Goal: Information Seeking & Learning: Learn about a topic

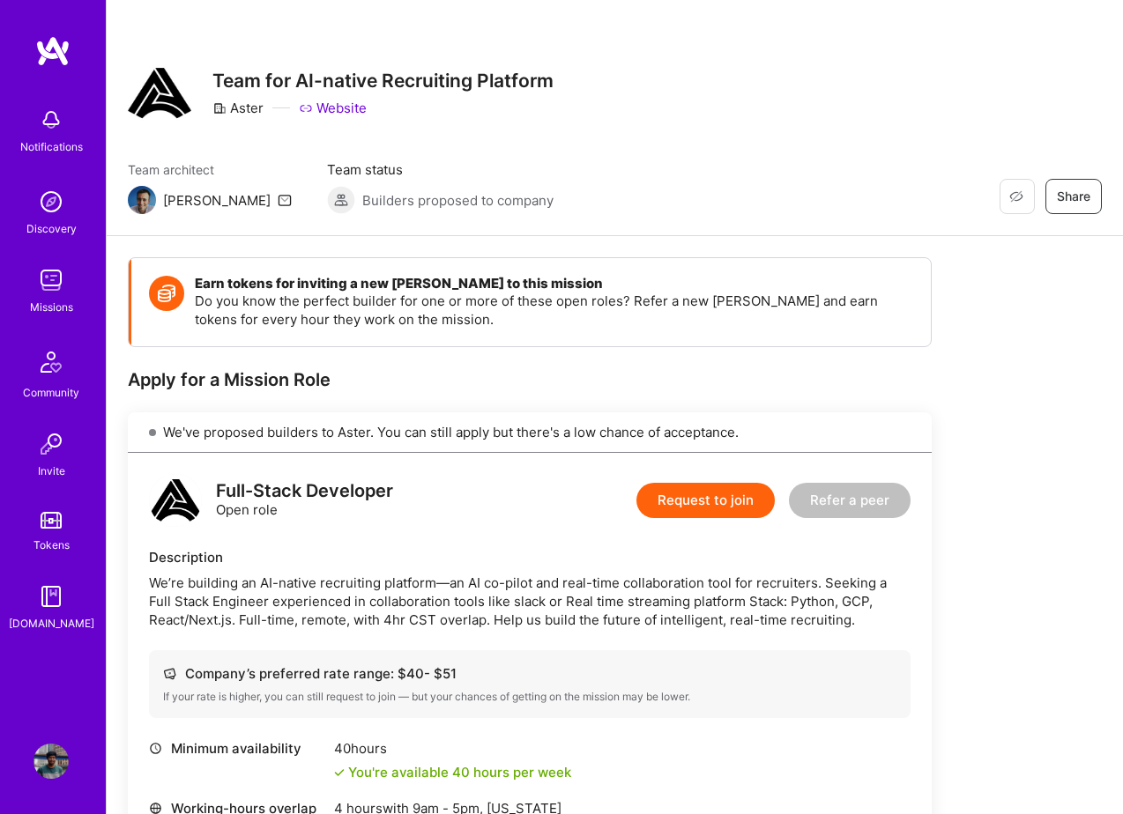
click at [51, 286] on img at bounding box center [50, 280] width 35 height 35
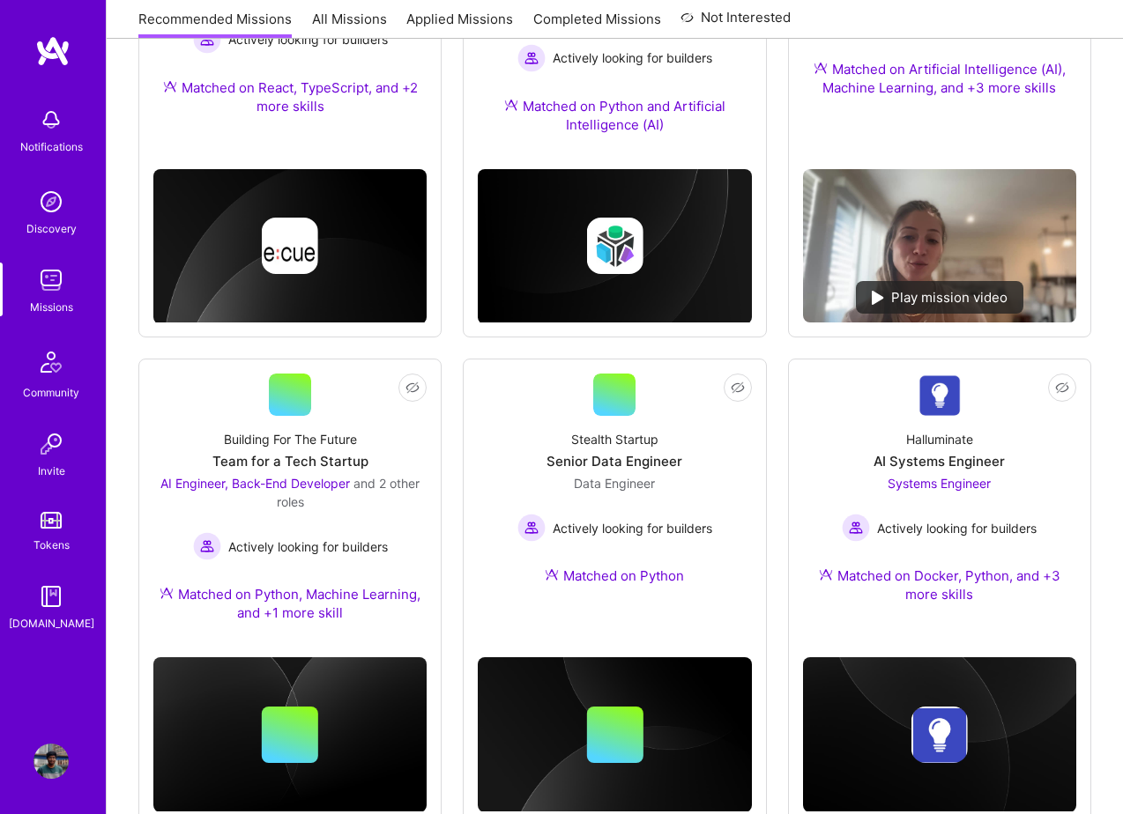
scroll to position [914, 0]
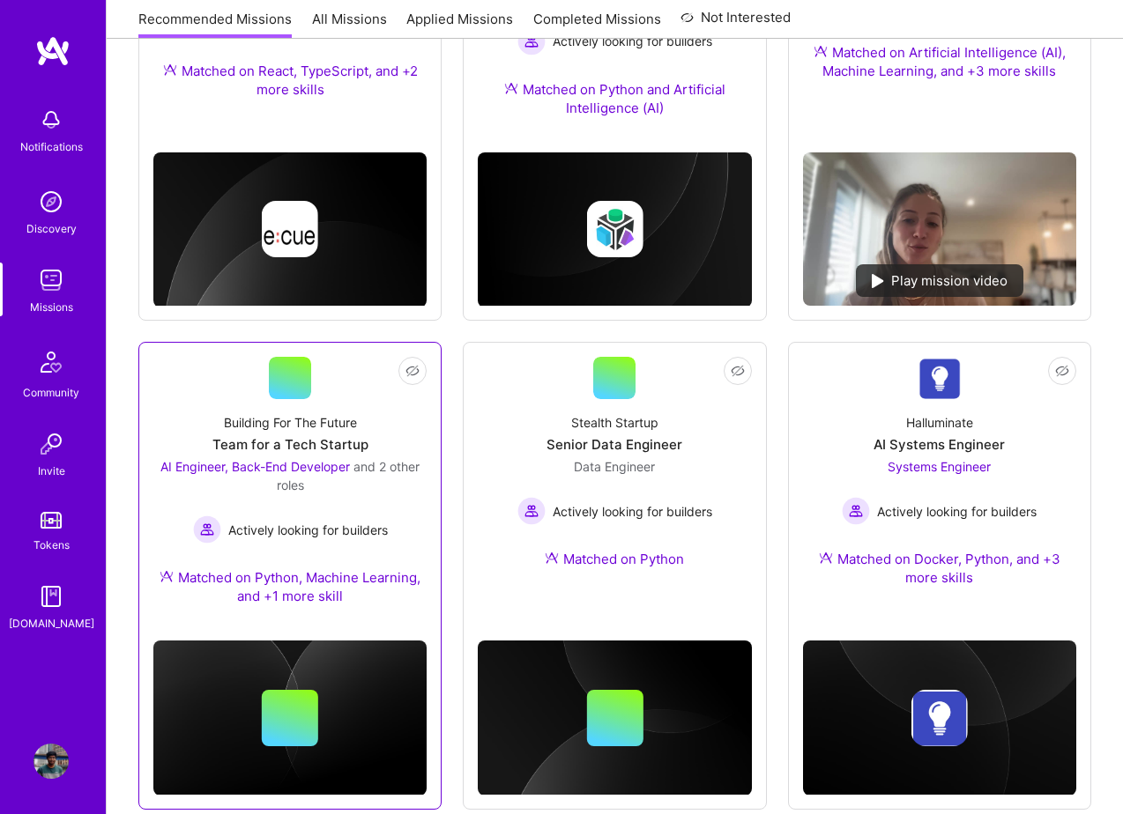
click at [316, 546] on div "Building For The Future Team for a Tech Startup AI Engineer, Back-End Developer…" at bounding box center [289, 512] width 273 height 227
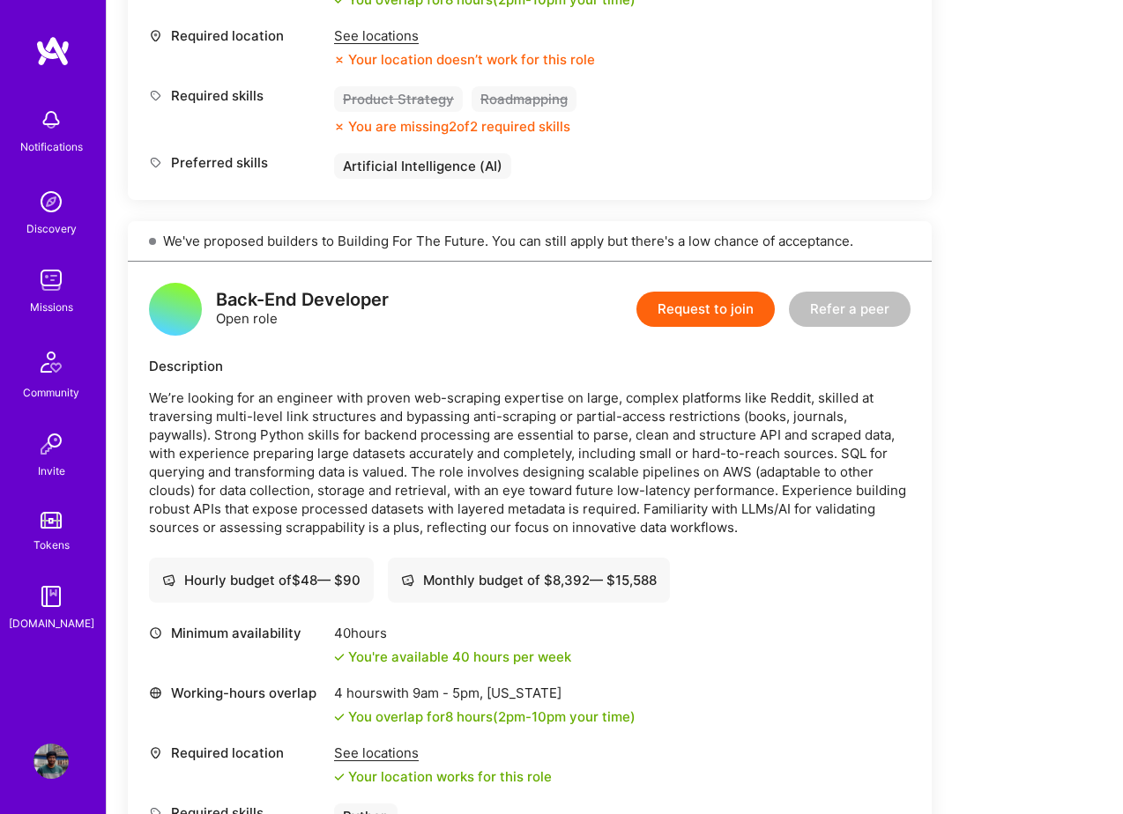
scroll to position [2035, 0]
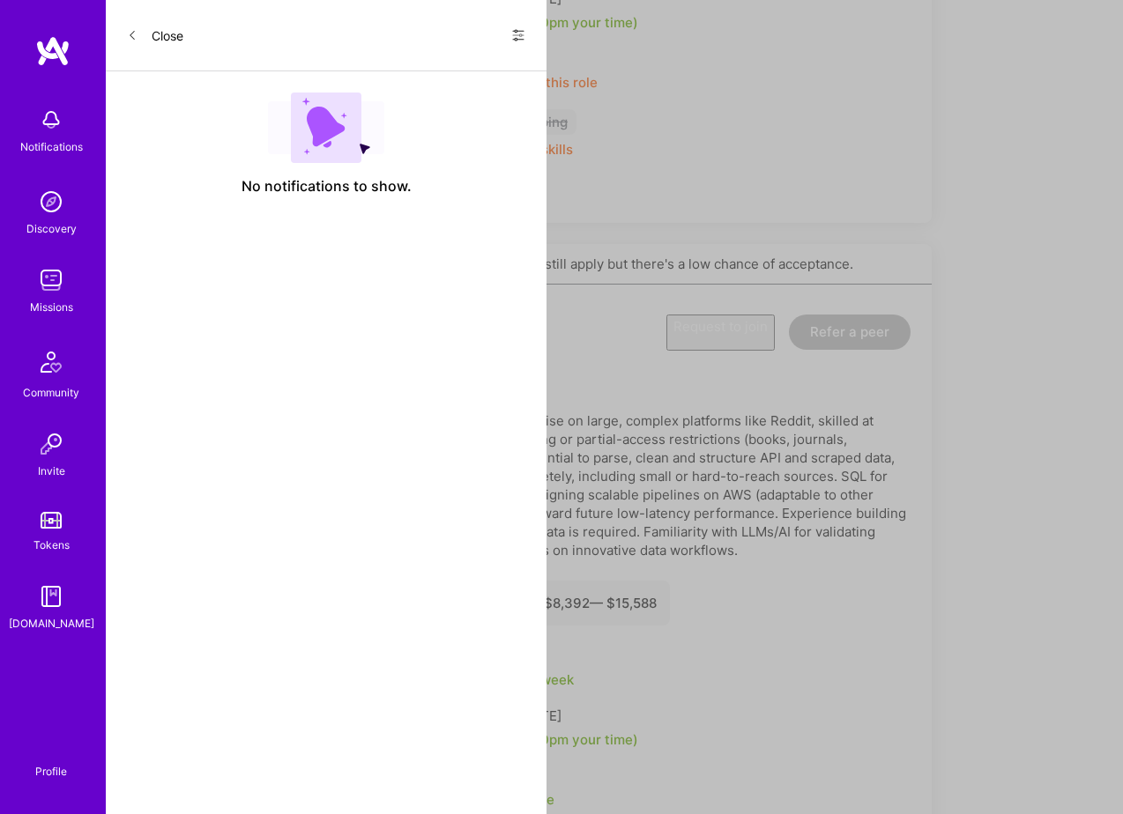
scroll to position [914, 0]
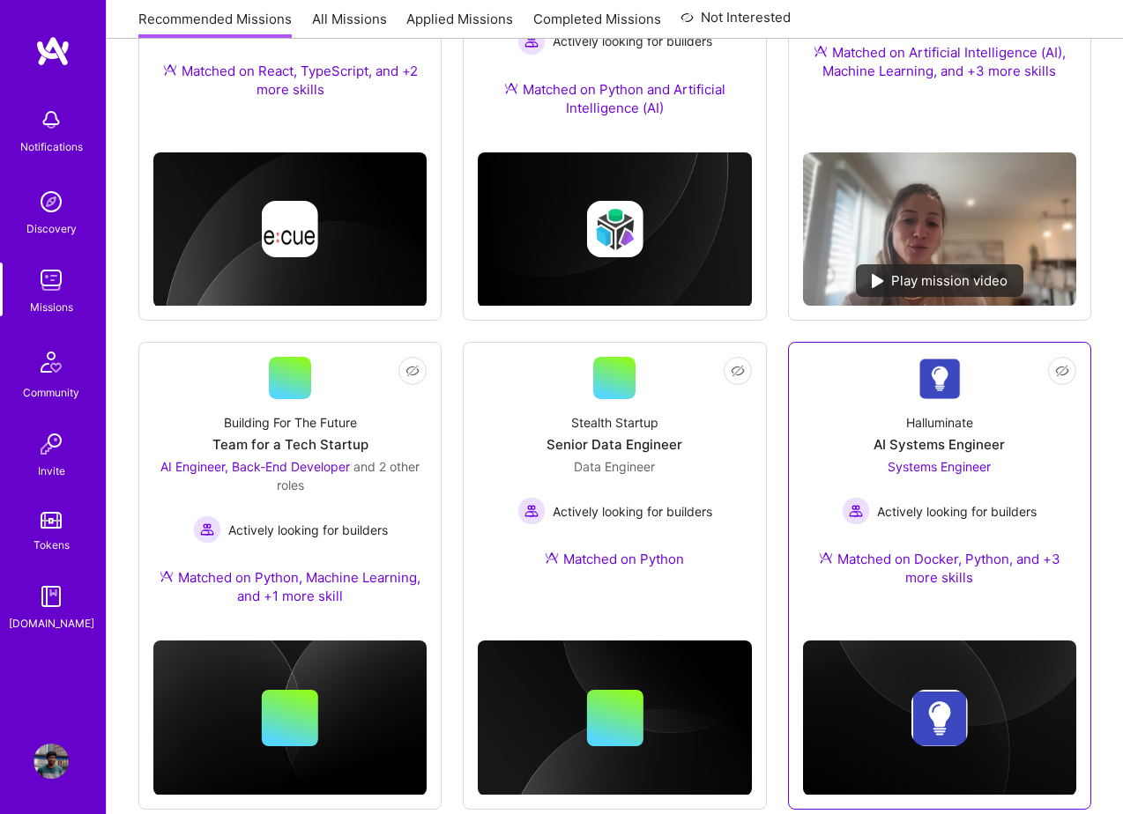
click at [1000, 454] on div "AI Systems Engineer" at bounding box center [938, 444] width 131 height 19
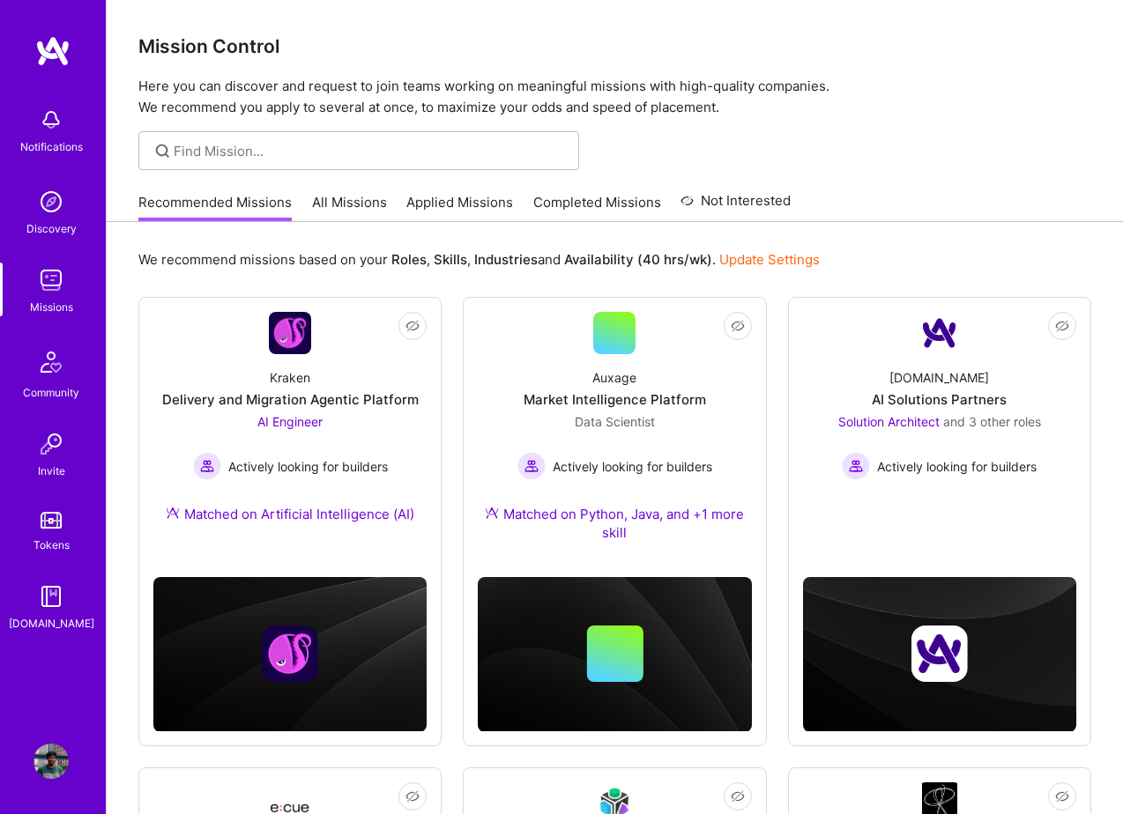
click at [377, 202] on link "All Missions" at bounding box center [349, 207] width 75 height 29
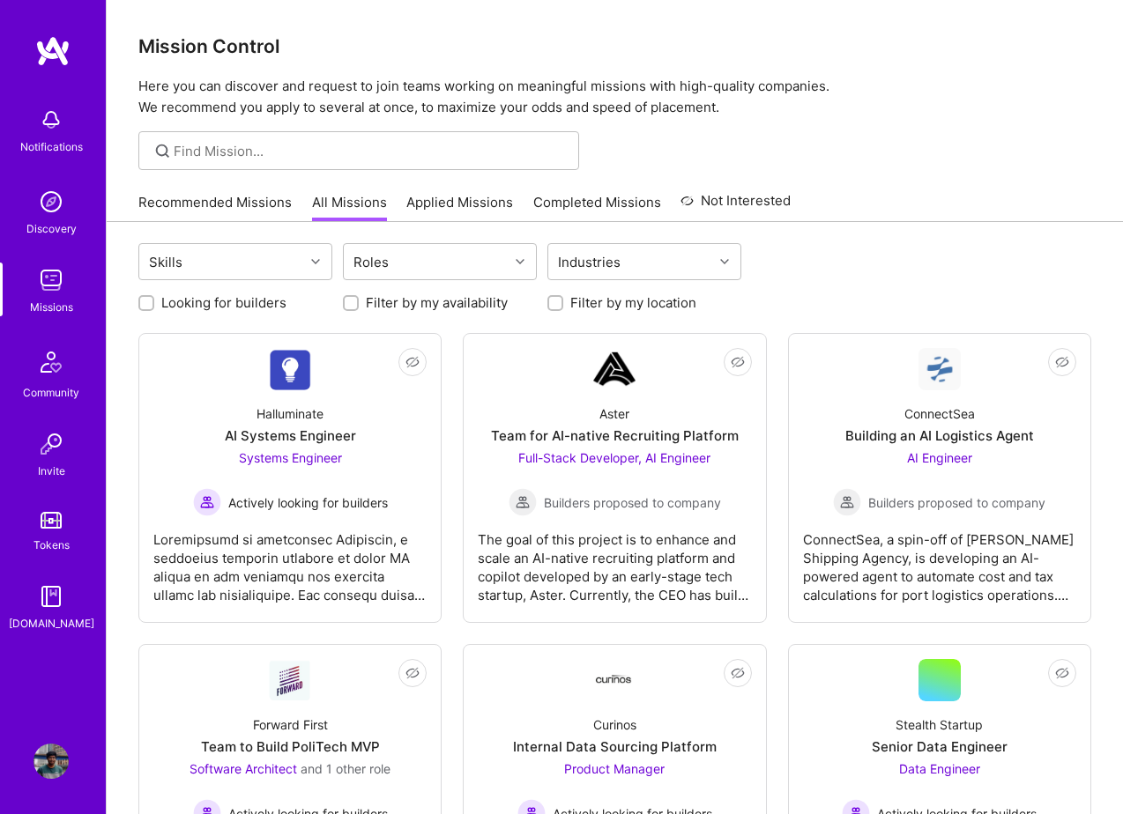
click at [155, 304] on div "Looking for builders" at bounding box center [235, 302] width 194 height 19
click at [146, 304] on input "Looking for builders" at bounding box center [148, 304] width 12 height 12
checkbox input "true"
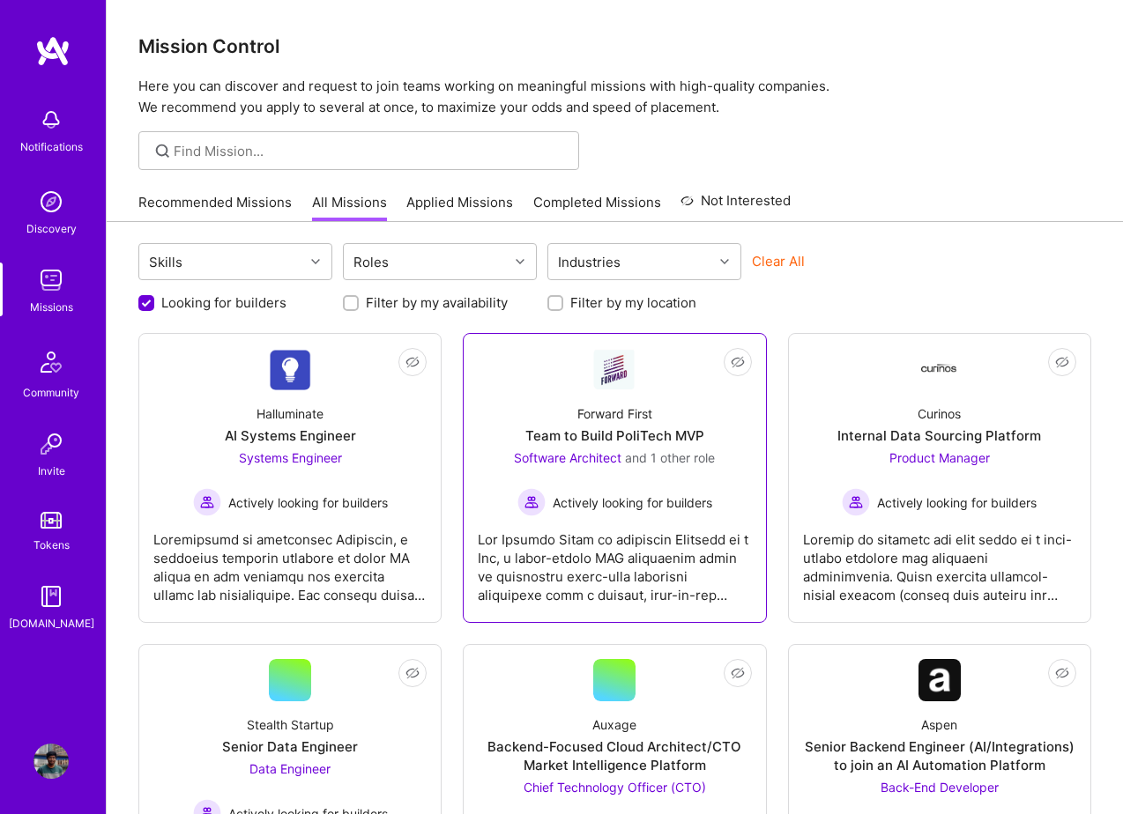
click at [566, 491] on div "Actively looking for builders" at bounding box center [614, 502] width 201 height 28
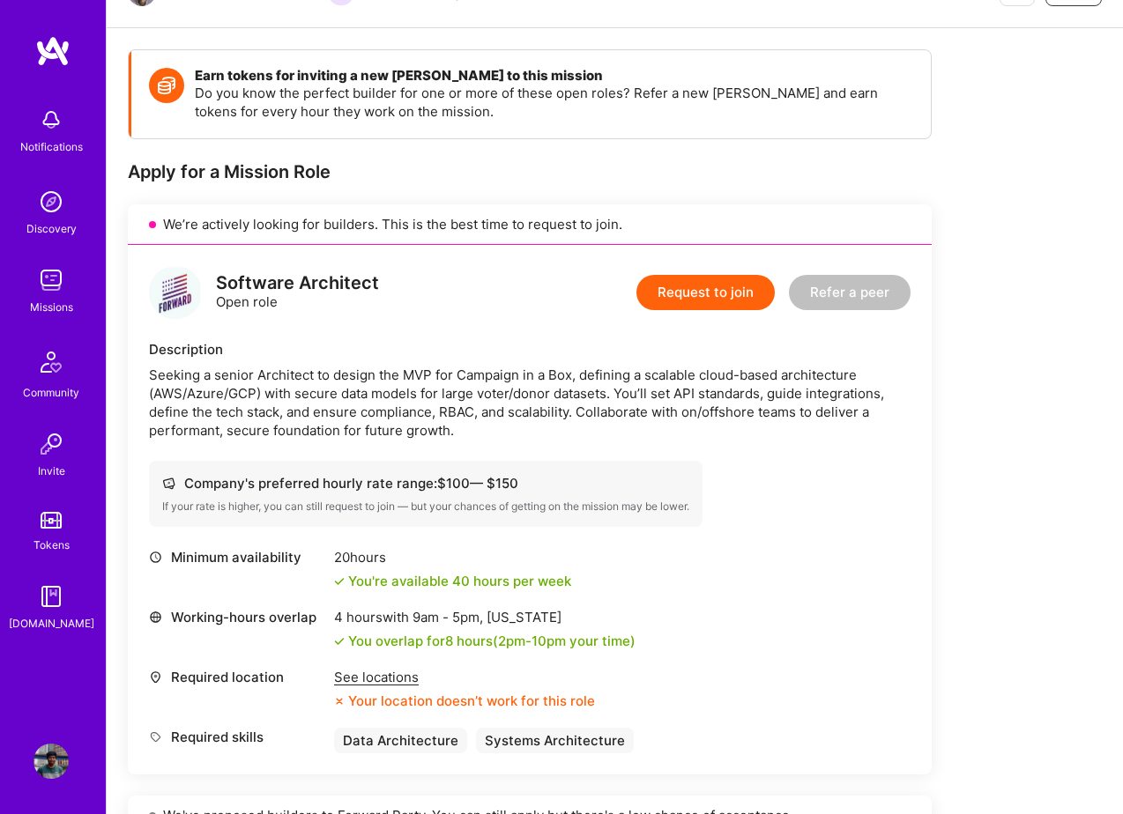
scroll to position [209, 0]
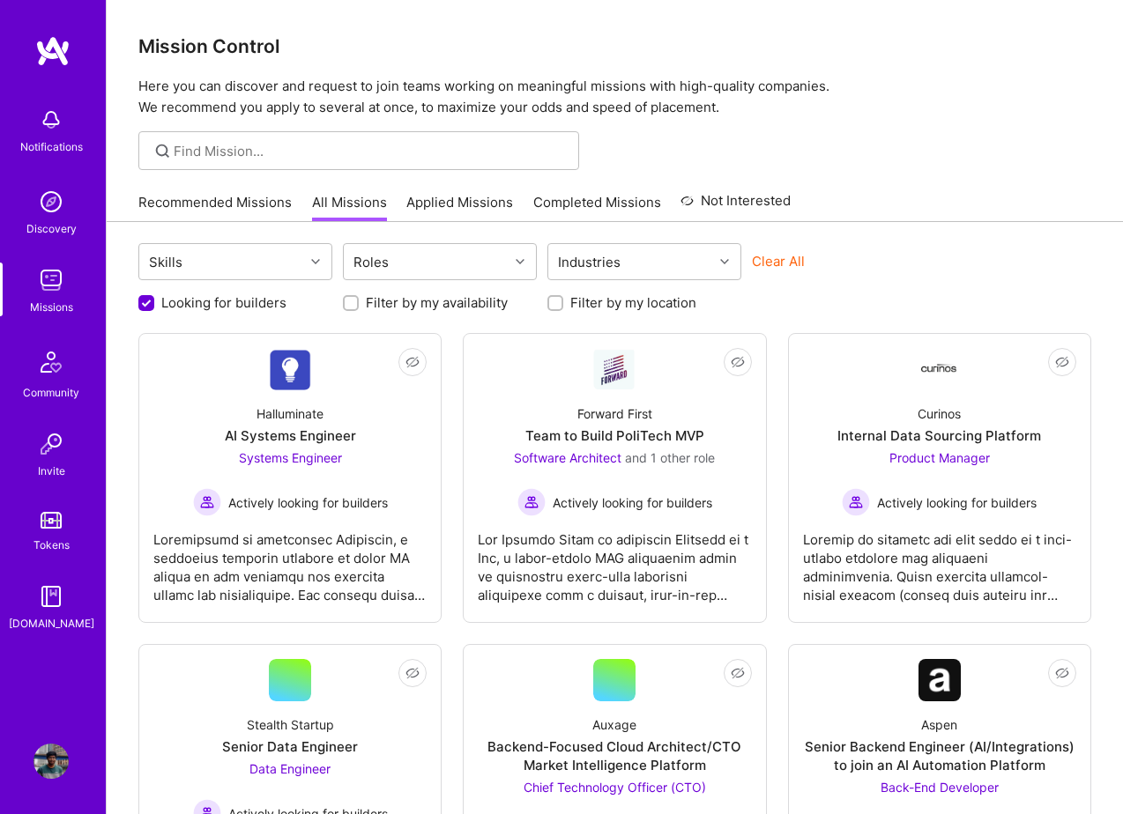
click at [557, 308] on input "Filter by my location" at bounding box center [557, 304] width 12 height 12
checkbox input "true"
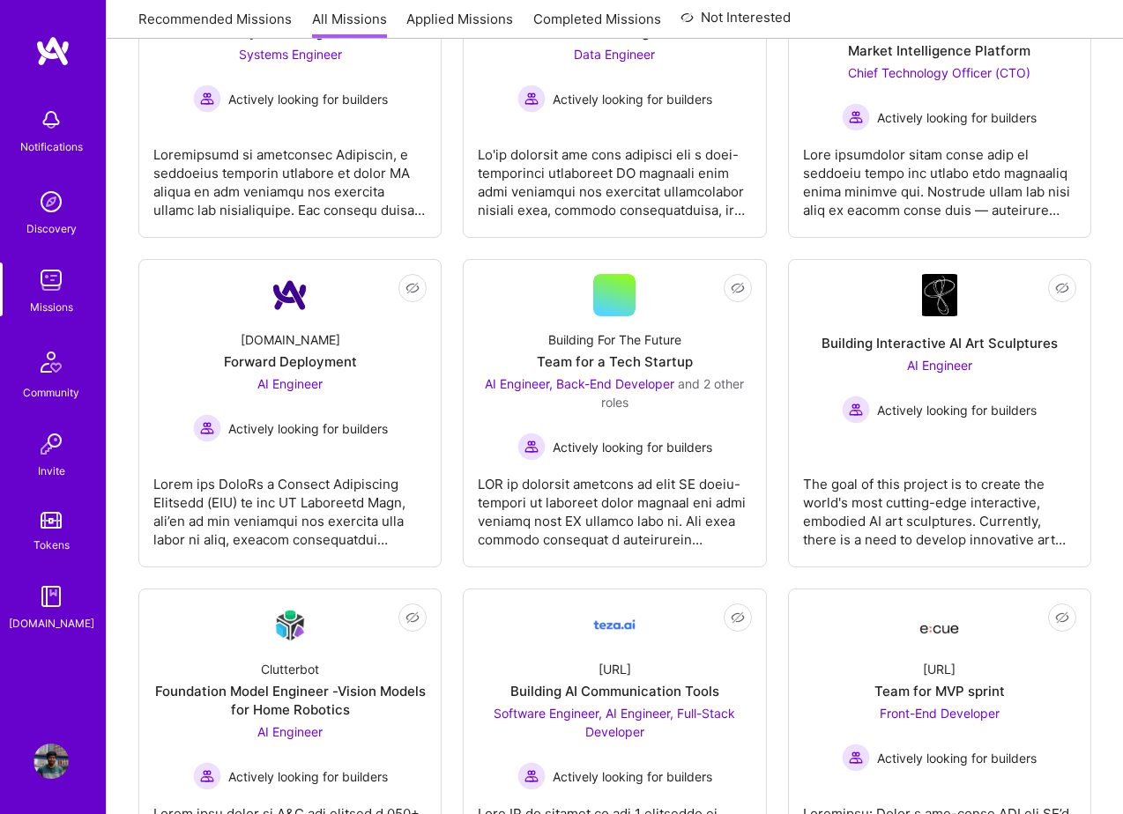
scroll to position [404, 0]
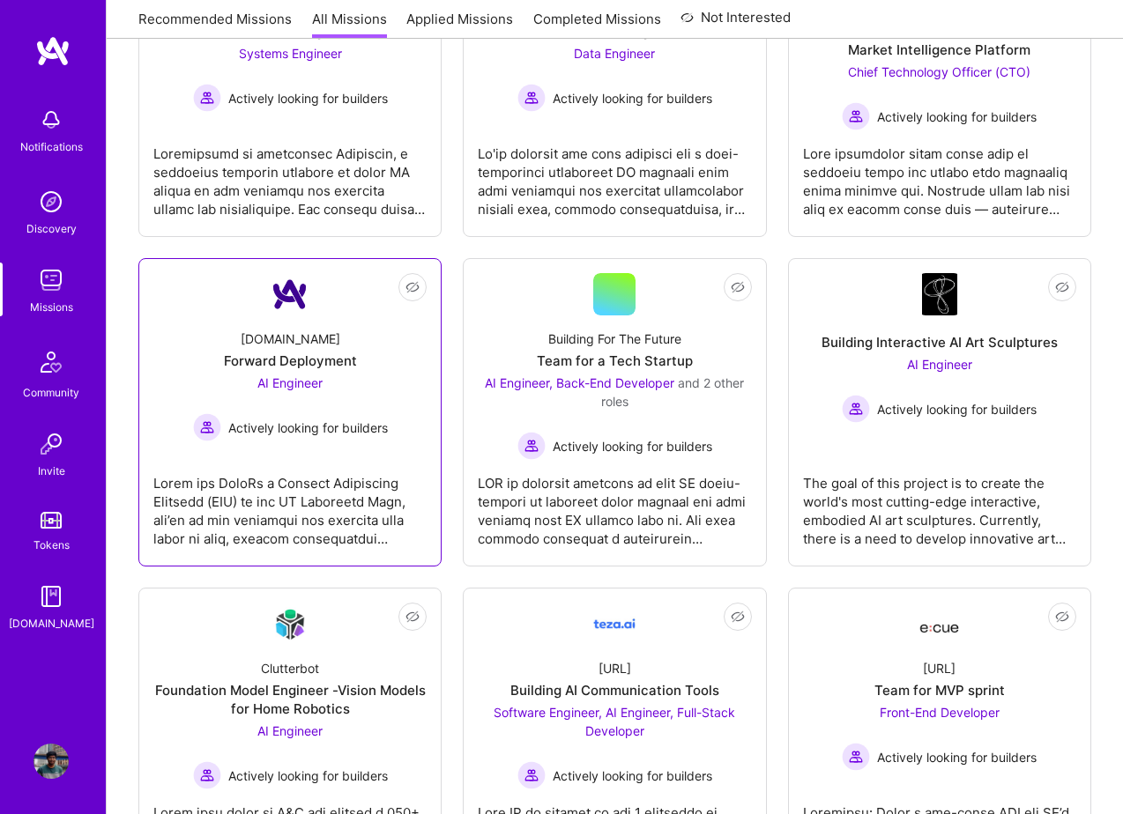
click at [314, 417] on div "Actively looking for builders" at bounding box center [290, 427] width 195 height 28
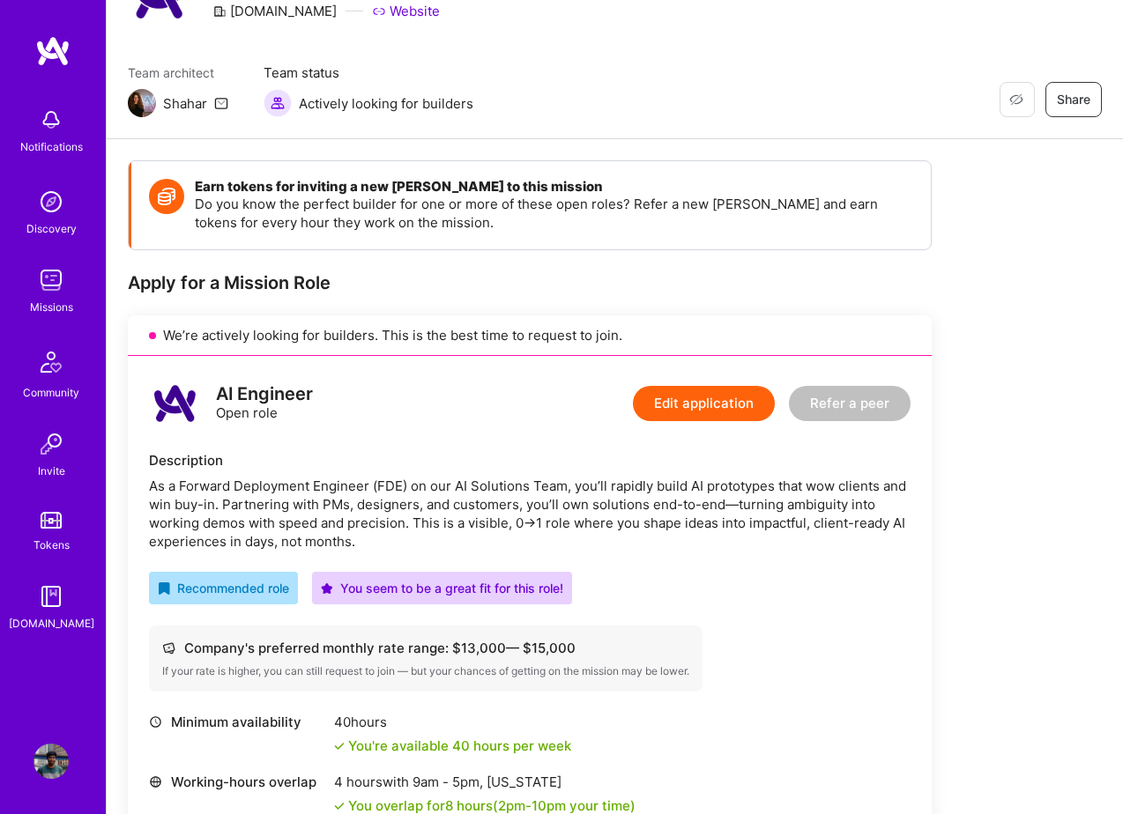
scroll to position [95, 0]
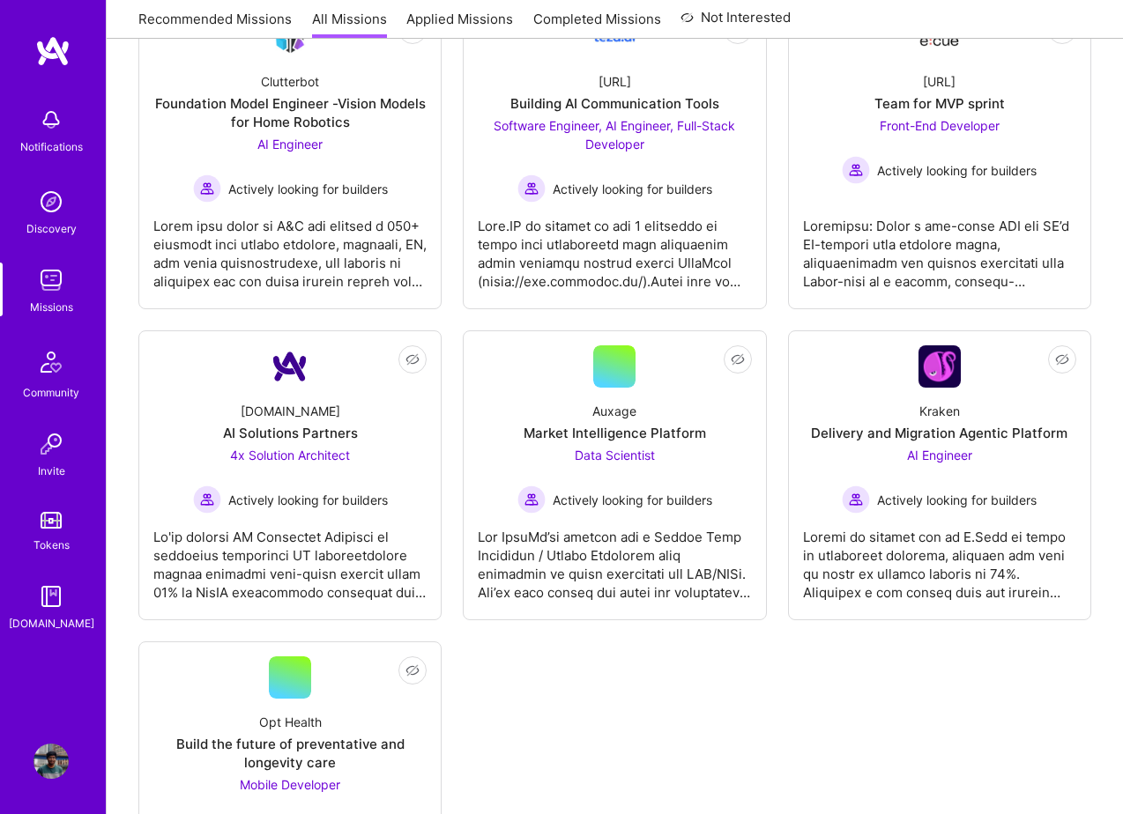
scroll to position [1169, 0]
